Goal: Check status: Check status

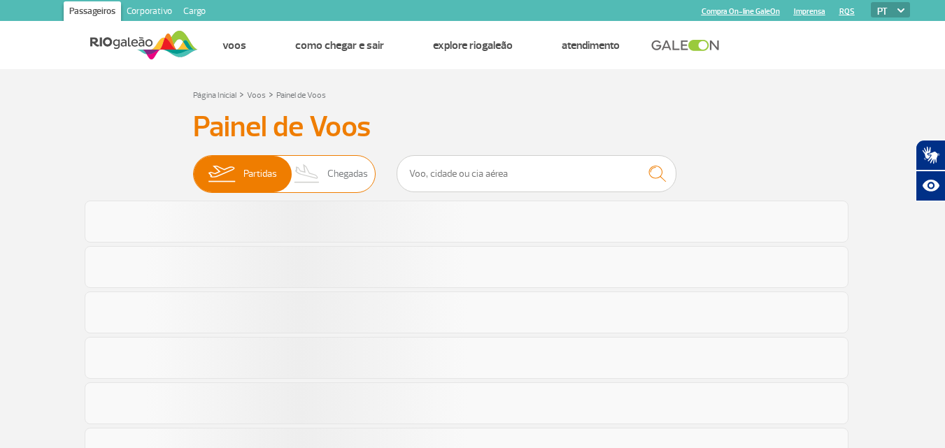
click at [346, 176] on span "Chegadas" at bounding box center [347, 174] width 41 height 36
click at [193, 167] on input "Partidas Chegadas" at bounding box center [193, 167] width 0 height 0
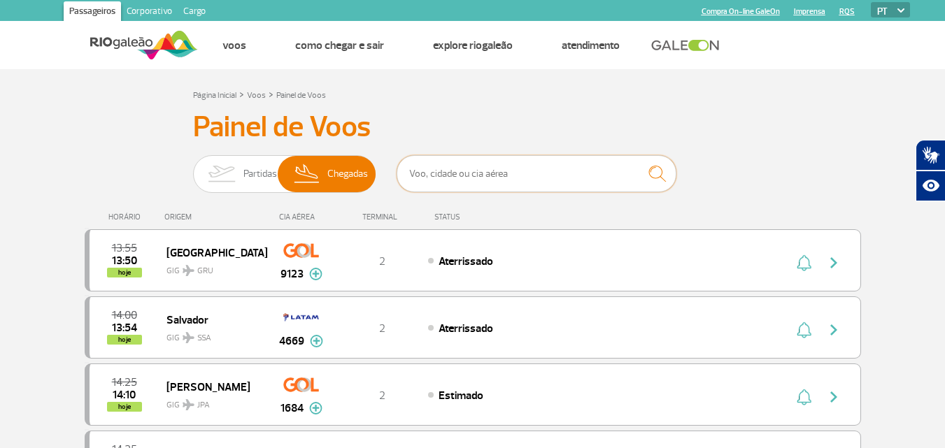
click at [437, 173] on input "text" at bounding box center [537, 173] width 280 height 37
click at [492, 169] on input "text" at bounding box center [537, 173] width 280 height 37
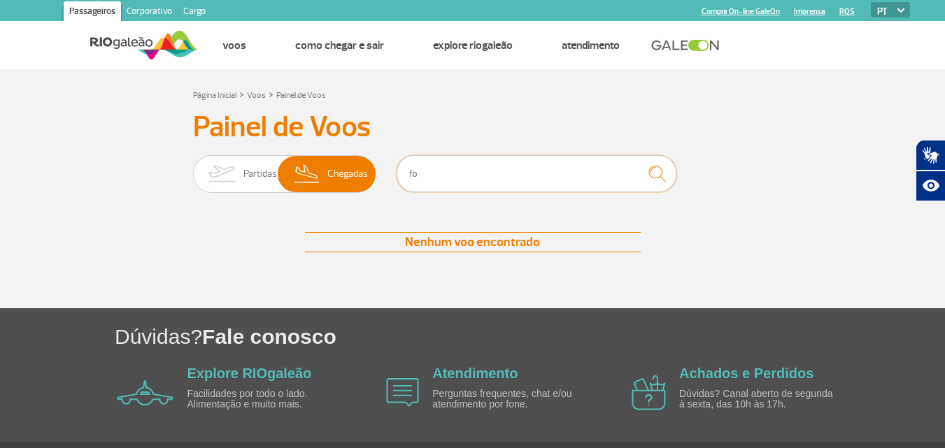
type input "f"
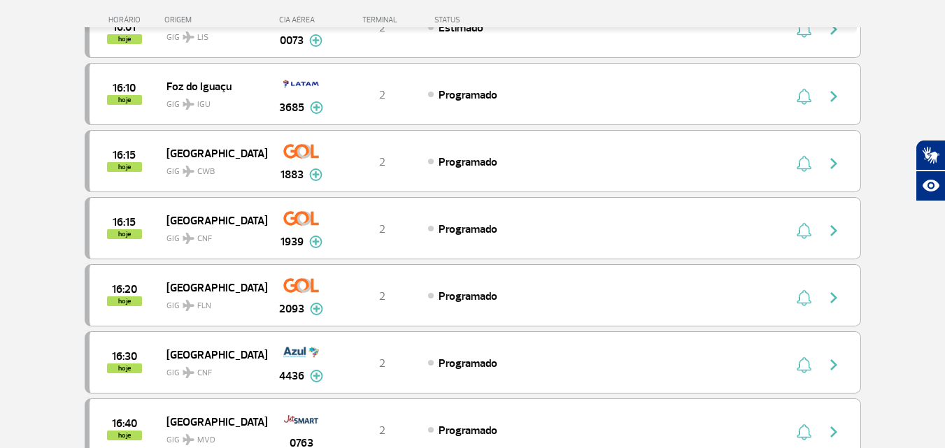
scroll to position [1329, 0]
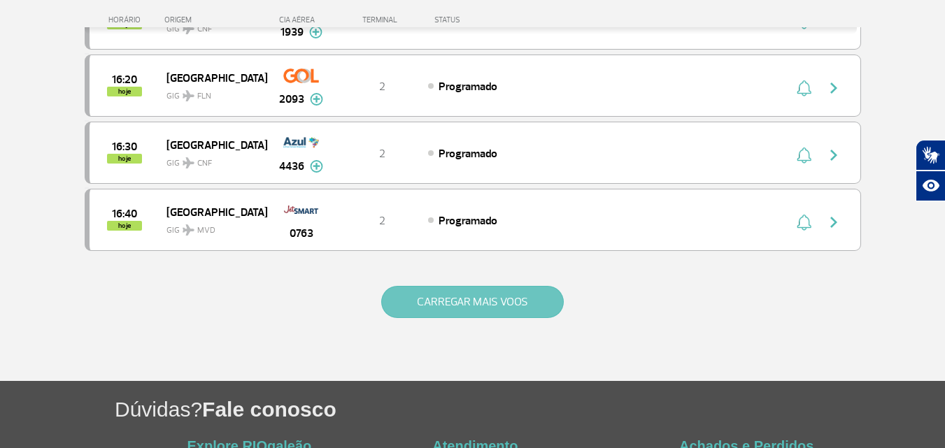
click at [525, 301] on button "CARREGAR MAIS VOOS" at bounding box center [472, 302] width 183 height 32
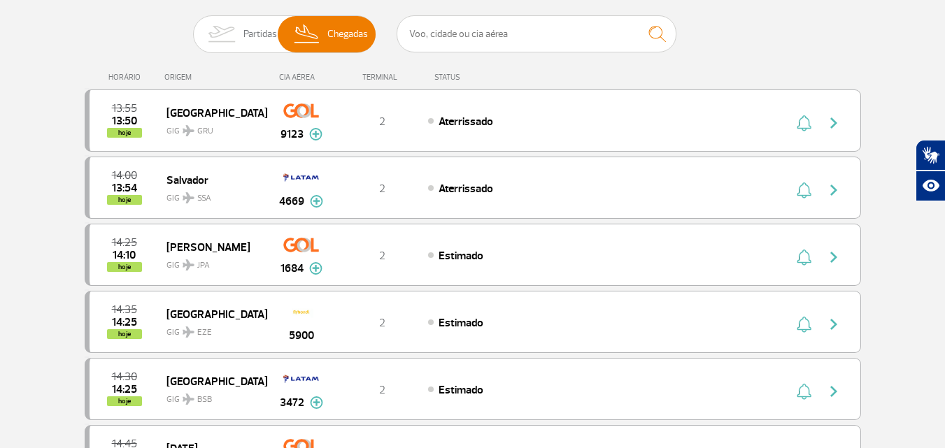
scroll to position [0, 0]
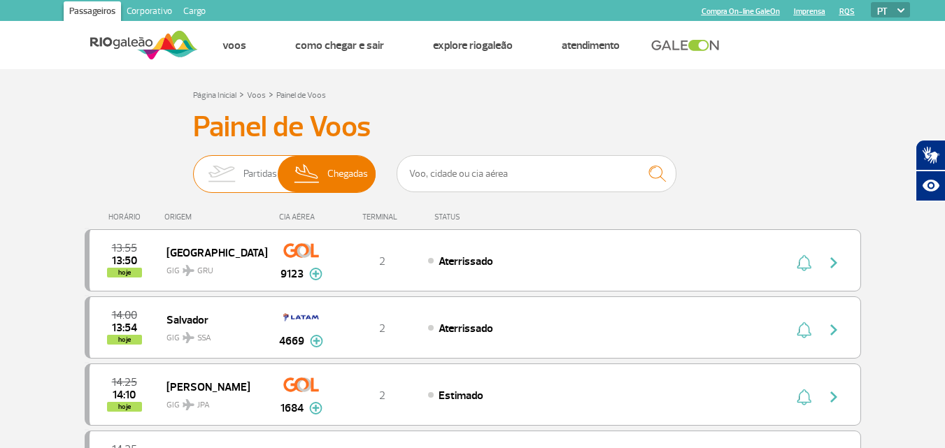
click at [234, 169] on img at bounding box center [221, 174] width 44 height 36
click at [193, 167] on input "Partidas Chegadas" at bounding box center [193, 167] width 0 height 0
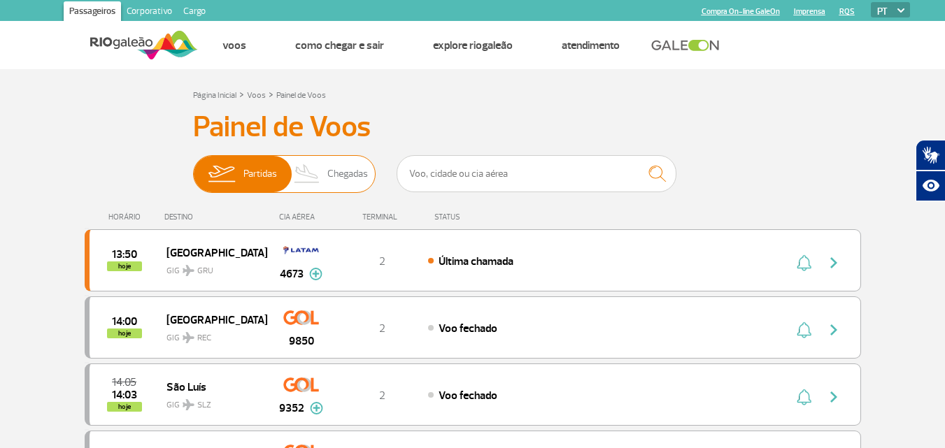
click at [339, 175] on span "Chegadas" at bounding box center [347, 174] width 41 height 36
click at [193, 167] on input "Partidas Chegadas" at bounding box center [193, 167] width 0 height 0
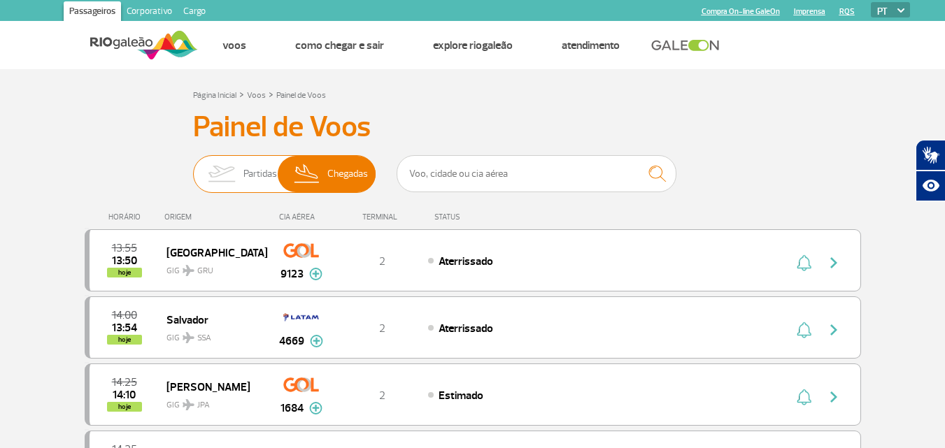
click at [274, 185] on span "Partidas" at bounding box center [260, 174] width 34 height 36
click at [193, 167] on input "Partidas Chegadas" at bounding box center [193, 167] width 0 height 0
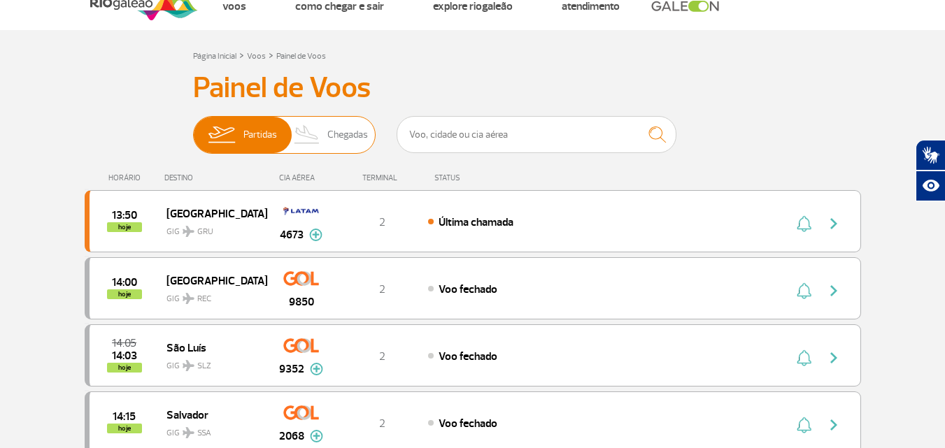
scroll to position [70, 0]
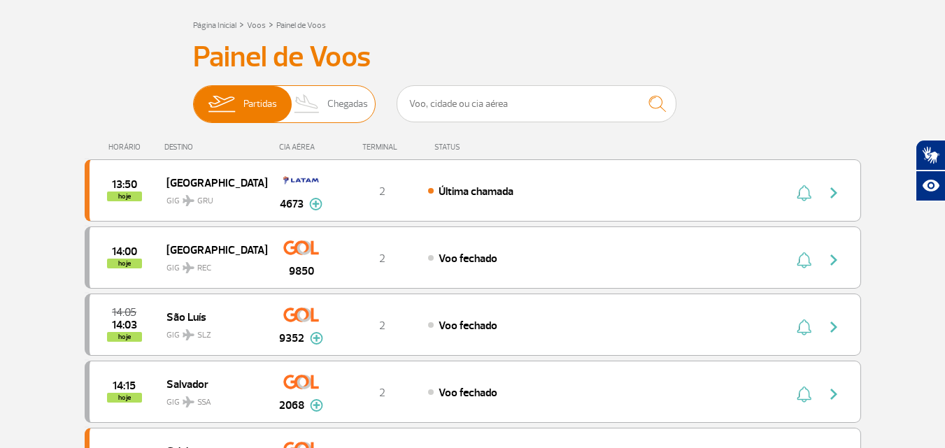
click at [315, 108] on img at bounding box center [307, 104] width 41 height 36
click at [193, 97] on input "Partidas Chegadas" at bounding box center [193, 97] width 0 height 0
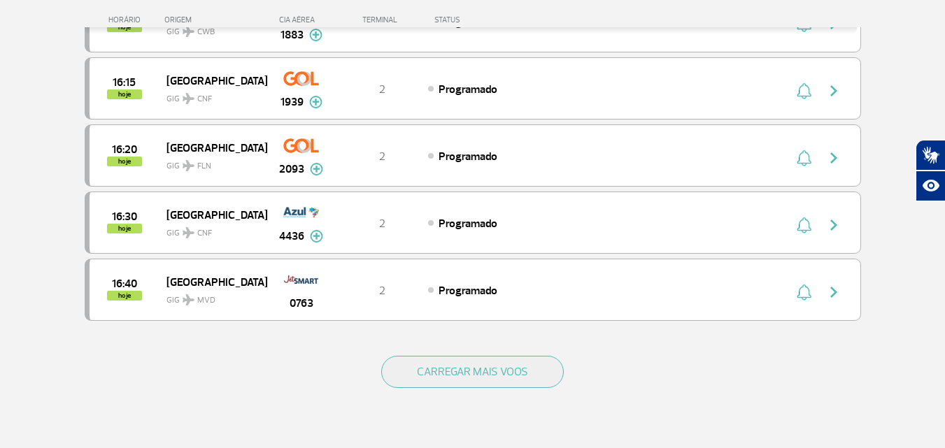
scroll to position [1329, 0]
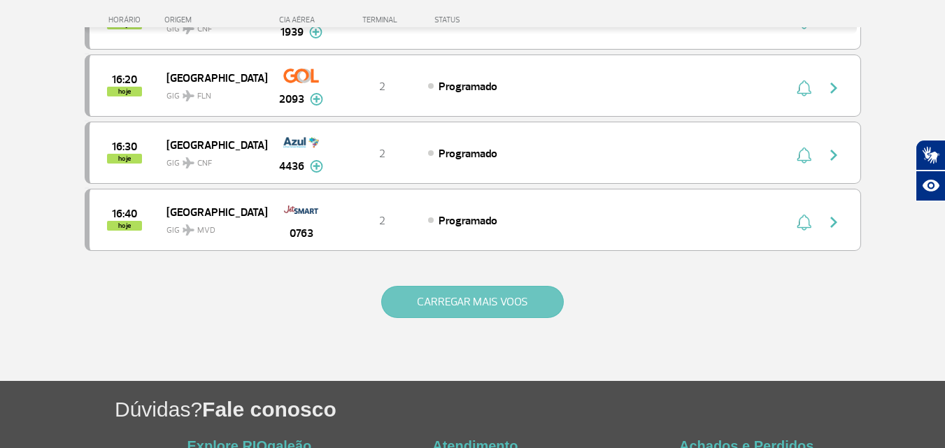
click at [410, 308] on button "CARREGAR MAIS VOOS" at bounding box center [472, 302] width 183 height 32
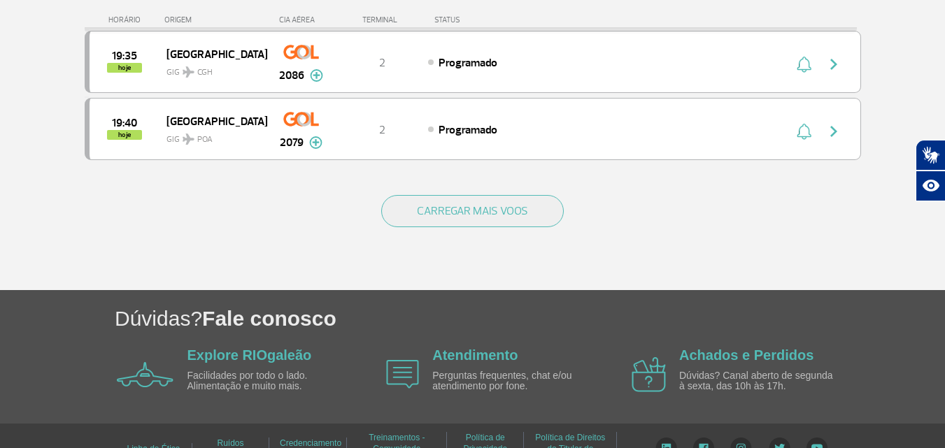
scroll to position [2780, 0]
